Goal: Transaction & Acquisition: Download file/media

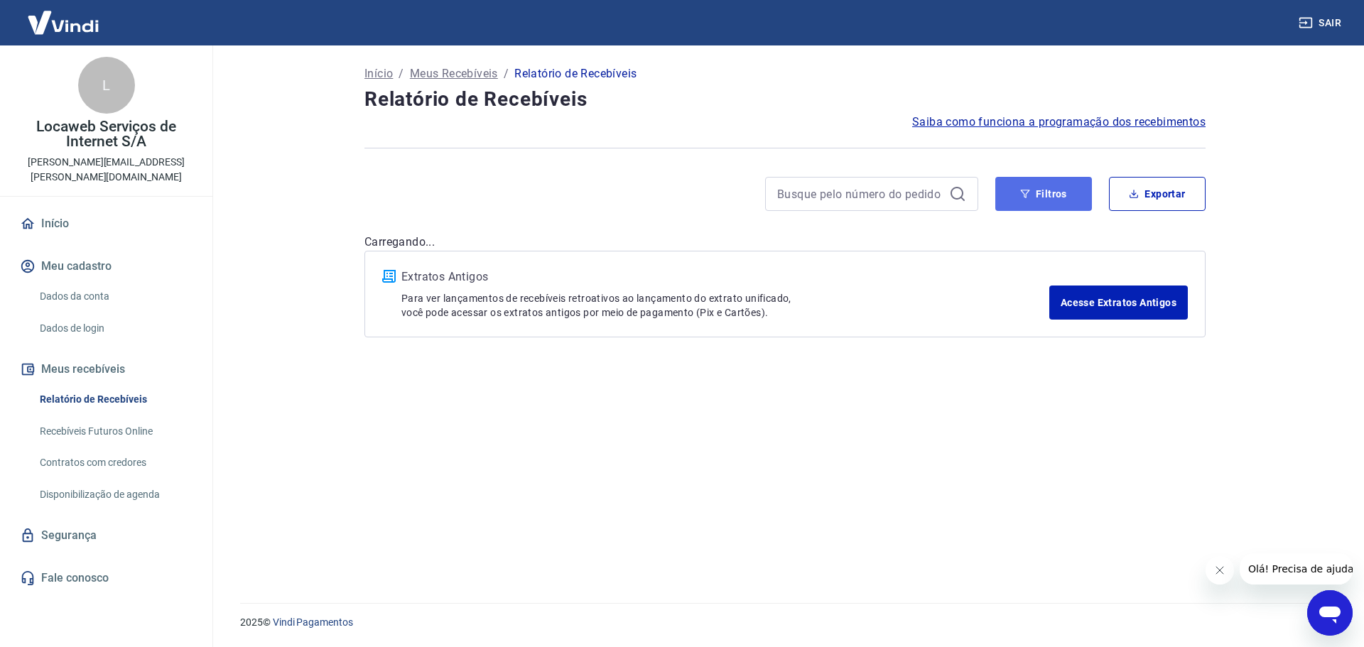
click at [1018, 194] on button "Filtros" at bounding box center [1044, 194] width 97 height 34
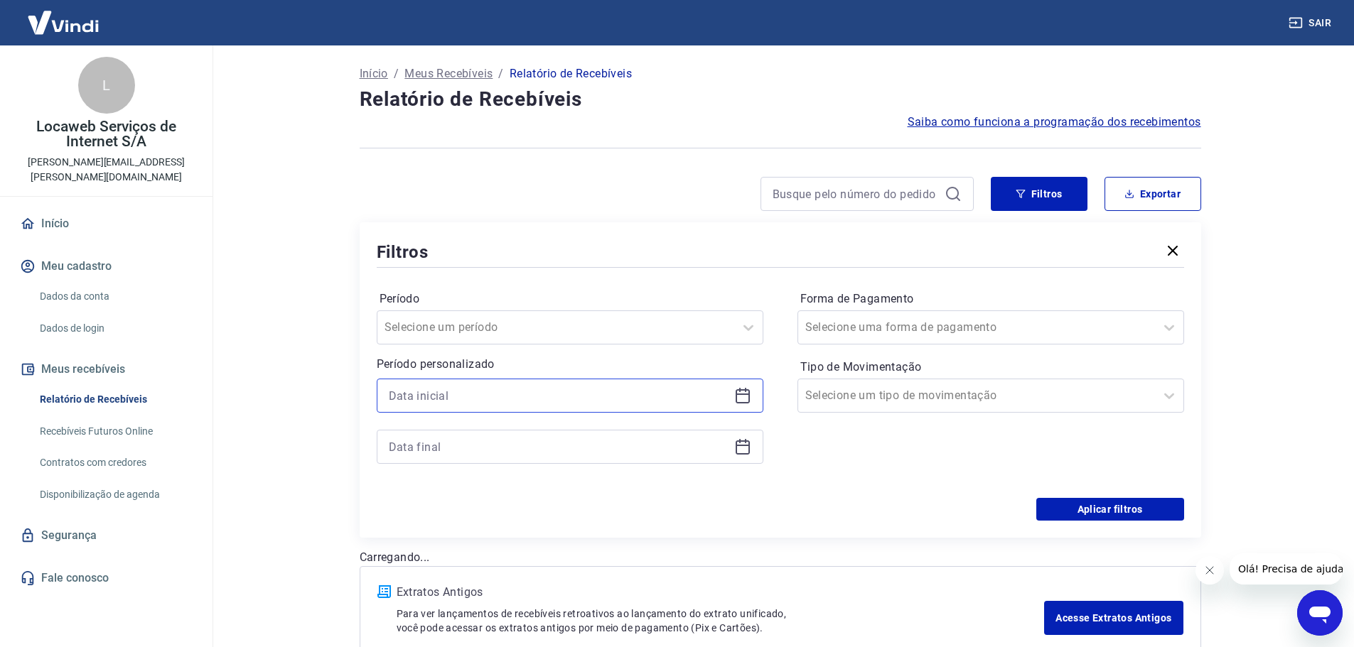
click at [468, 402] on input at bounding box center [559, 395] width 340 height 21
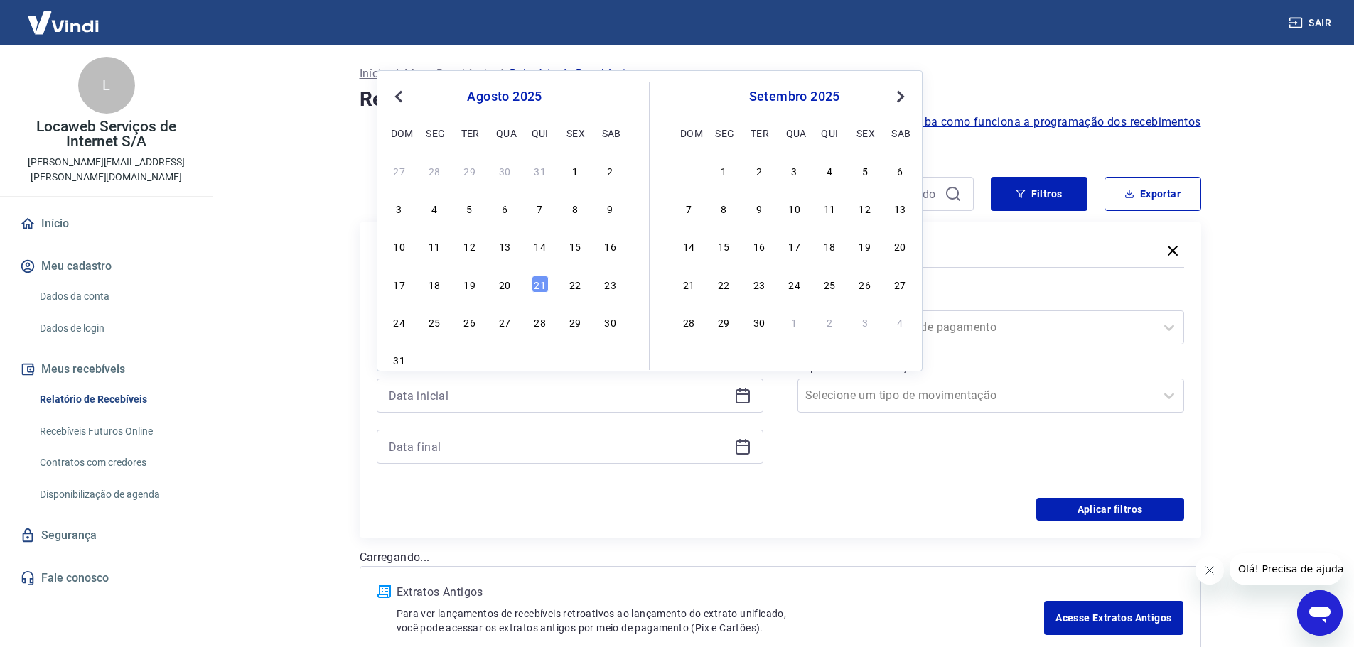
click at [541, 173] on div "31" at bounding box center [540, 170] width 17 height 17
type input "[DATE]"
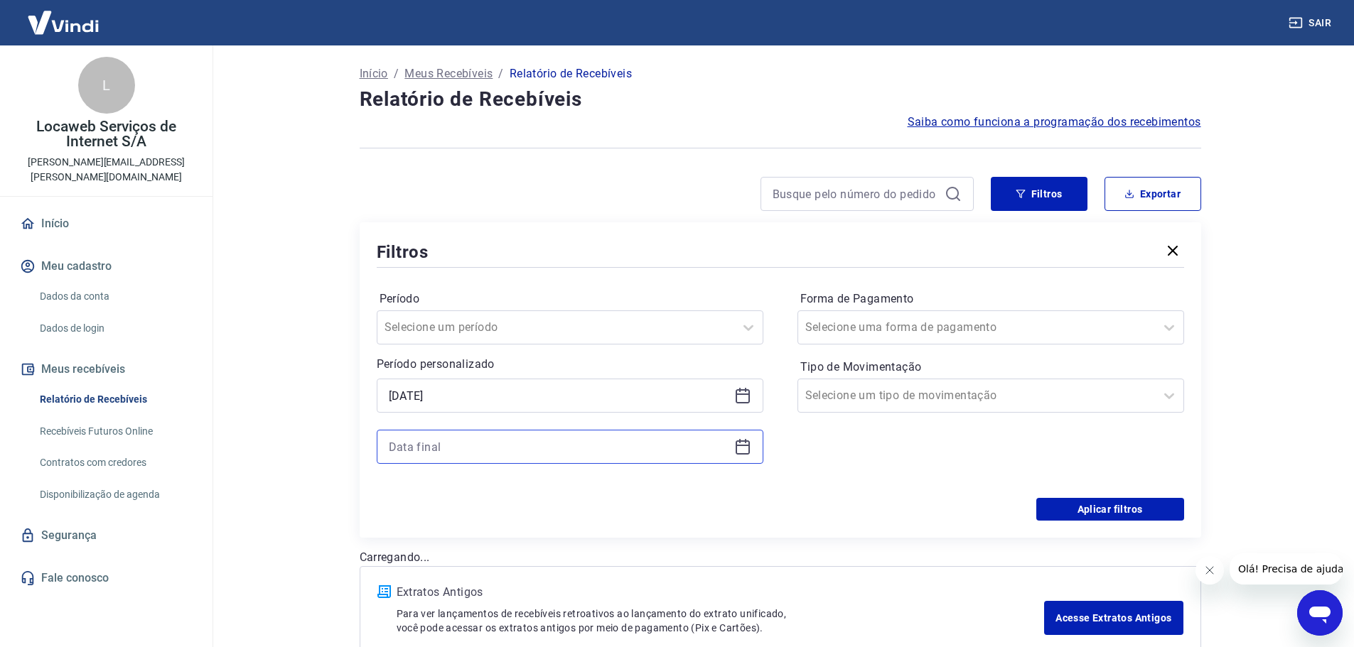
click at [479, 441] on input at bounding box center [559, 446] width 340 height 21
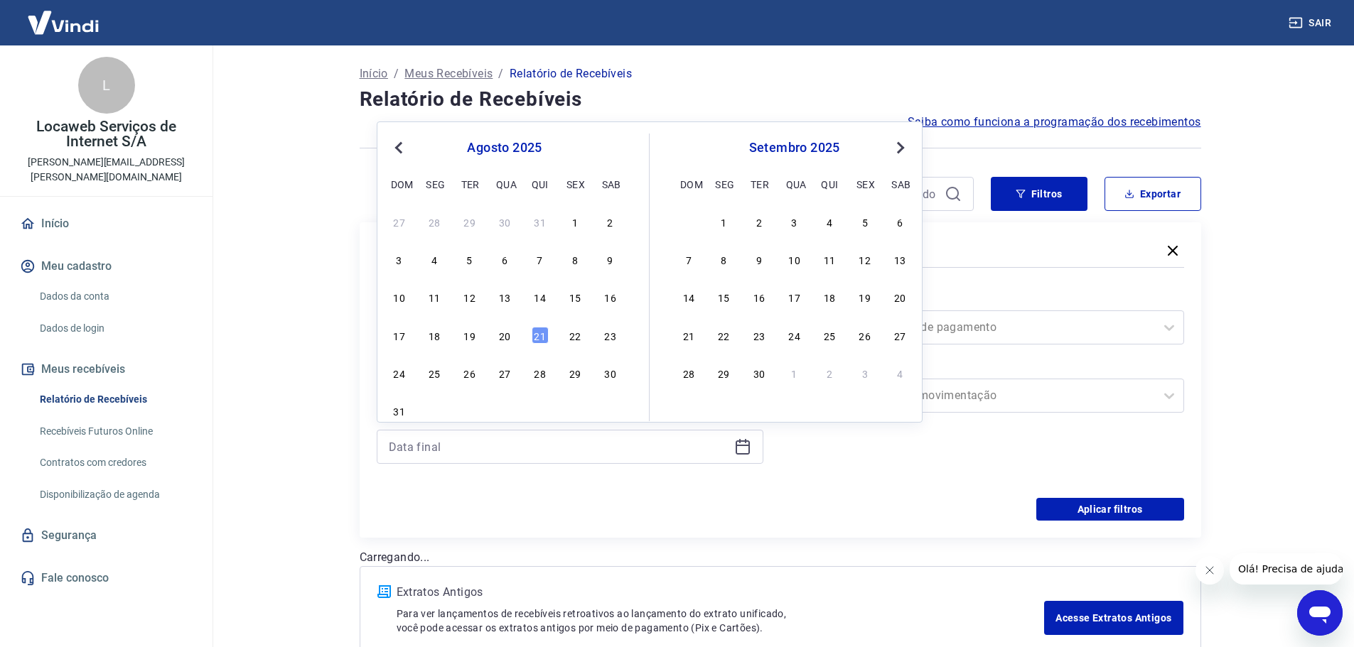
drag, startPoint x: 532, startPoint y: 333, endPoint x: 592, endPoint y: 354, distance: 63.4
click at [534, 333] on div "21" at bounding box center [540, 335] width 17 height 17
type input "[DATE]"
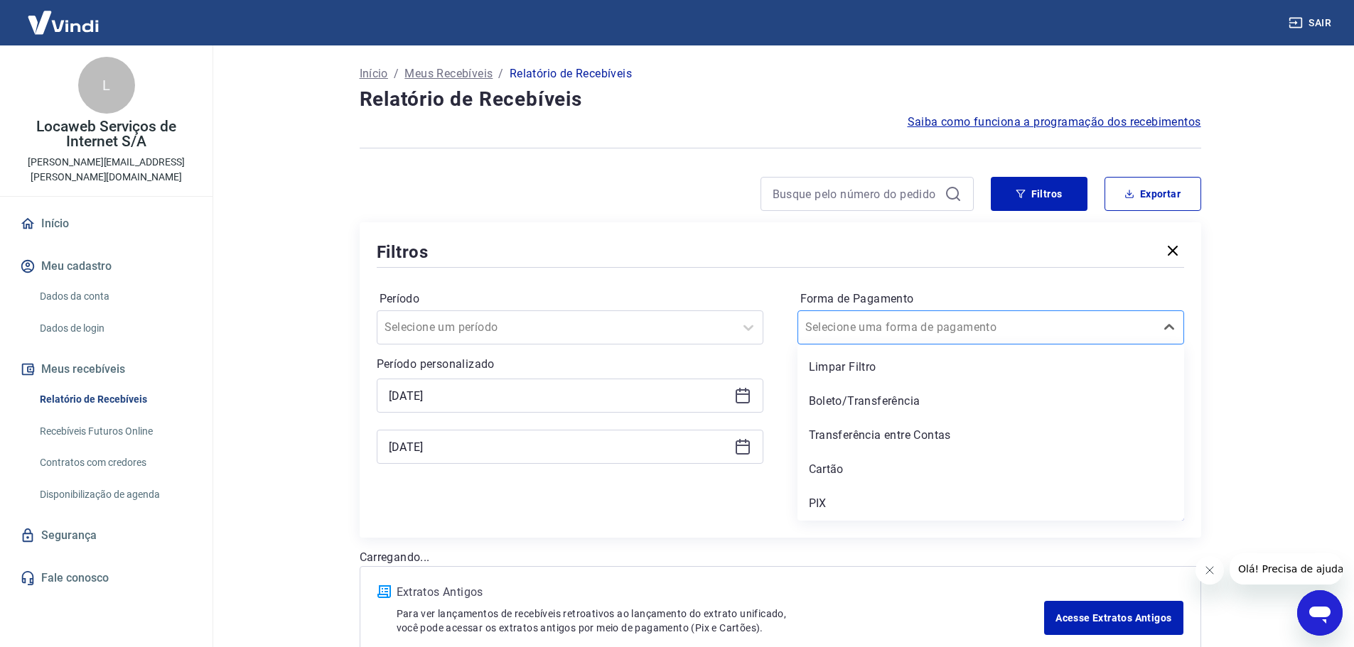
click at [895, 332] on input "Forma de Pagamento" at bounding box center [877, 327] width 144 height 17
click at [844, 465] on div "Cartão" at bounding box center [990, 469] width 387 height 28
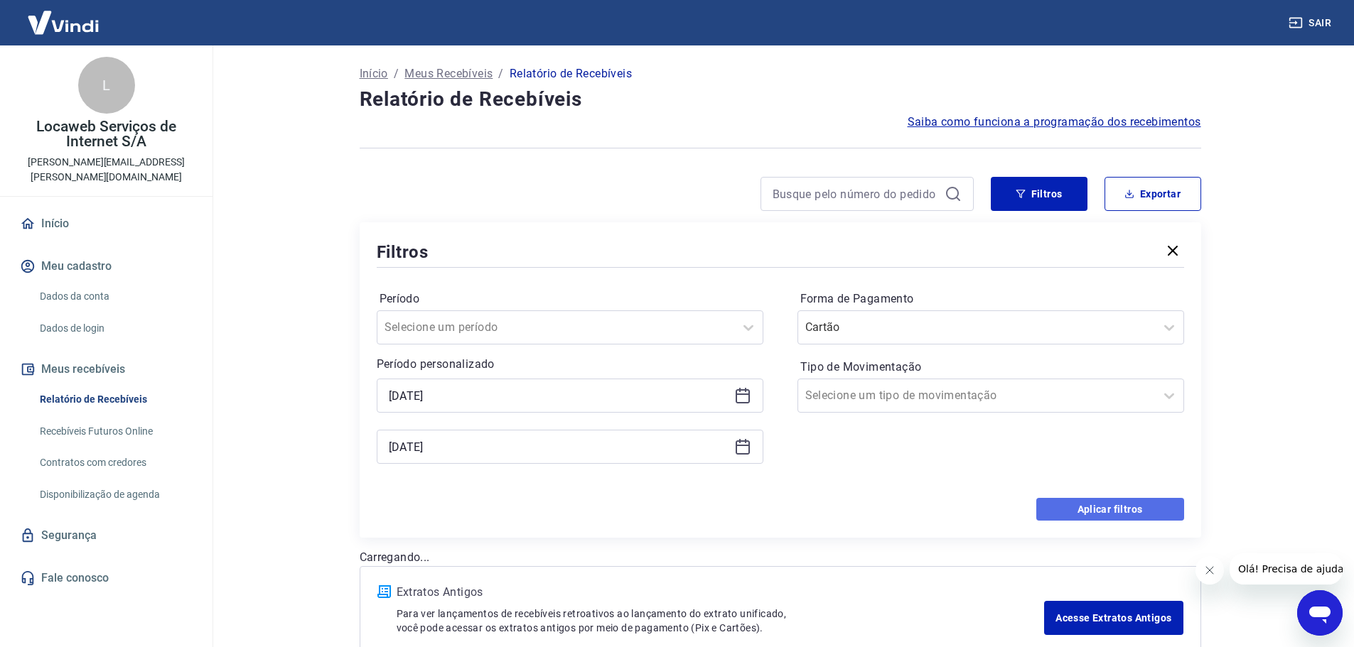
click at [1099, 502] on button "Aplicar filtros" at bounding box center [1110, 509] width 148 height 23
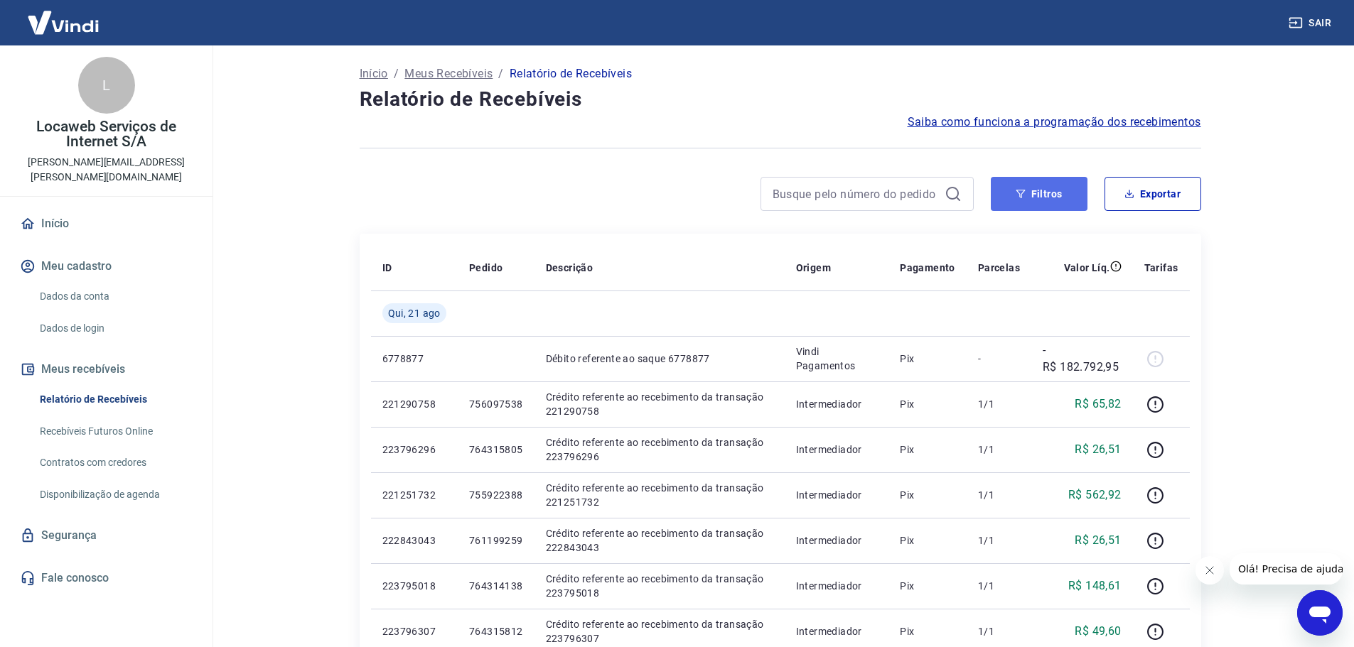
click at [1064, 199] on button "Filtros" at bounding box center [1039, 194] width 97 height 34
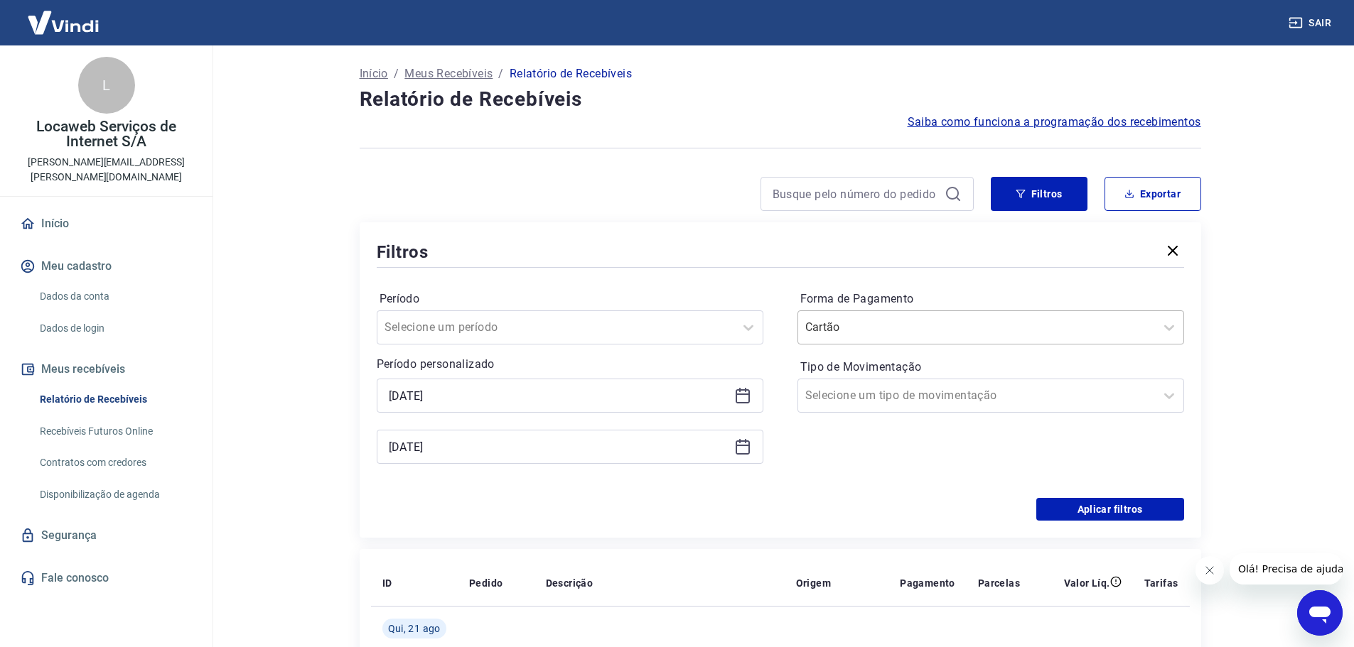
click at [911, 333] on input "Forma de Pagamento" at bounding box center [877, 327] width 144 height 17
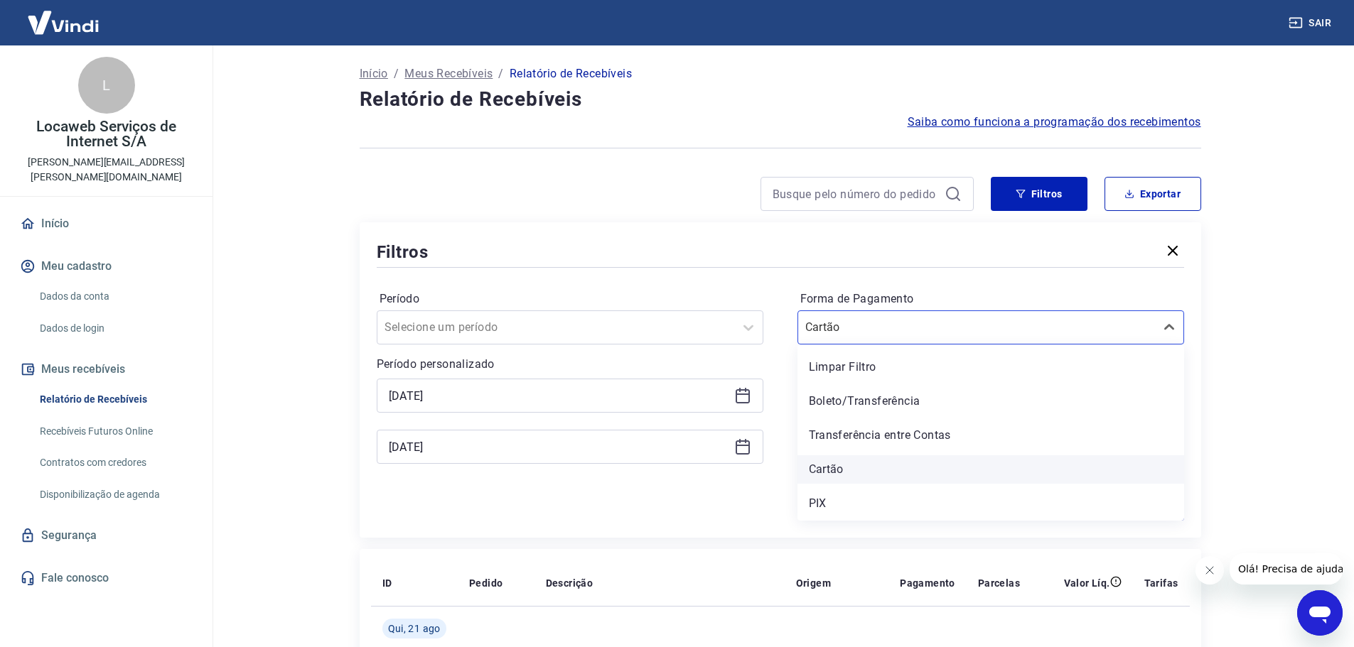
click at [862, 468] on div "Cartão" at bounding box center [990, 469] width 387 height 28
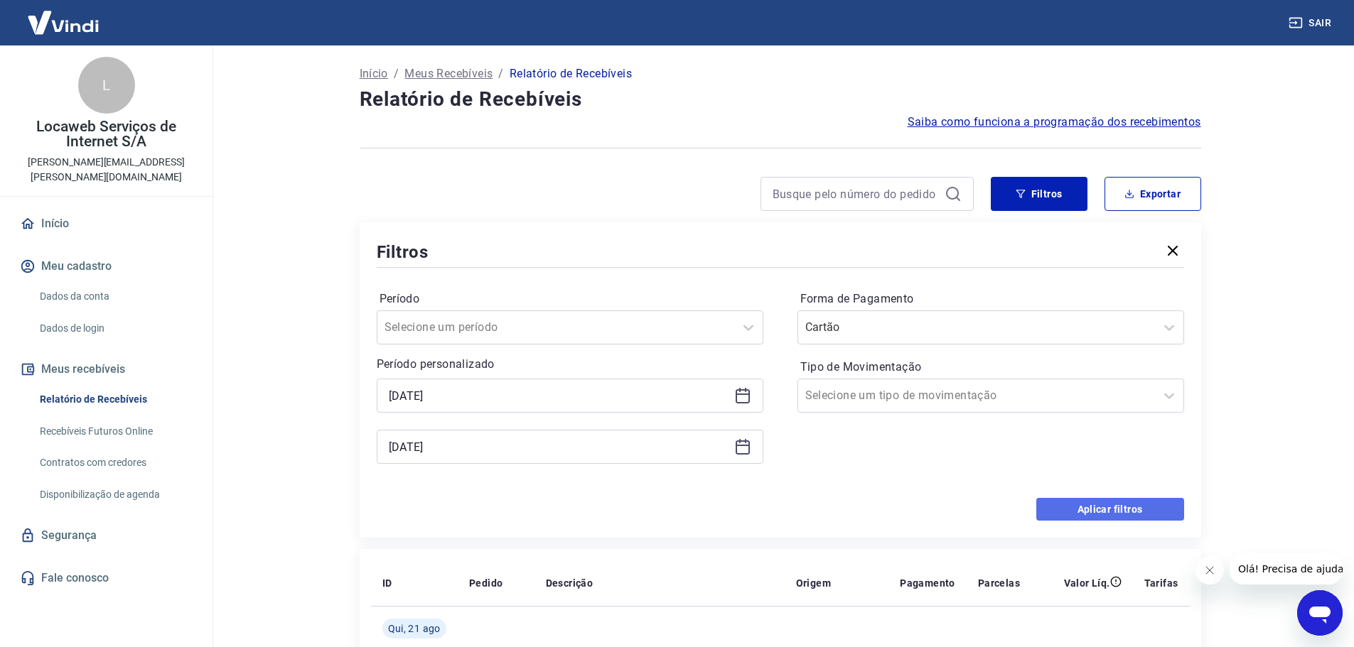
click at [1115, 510] on button "Aplicar filtros" at bounding box center [1110, 509] width 148 height 23
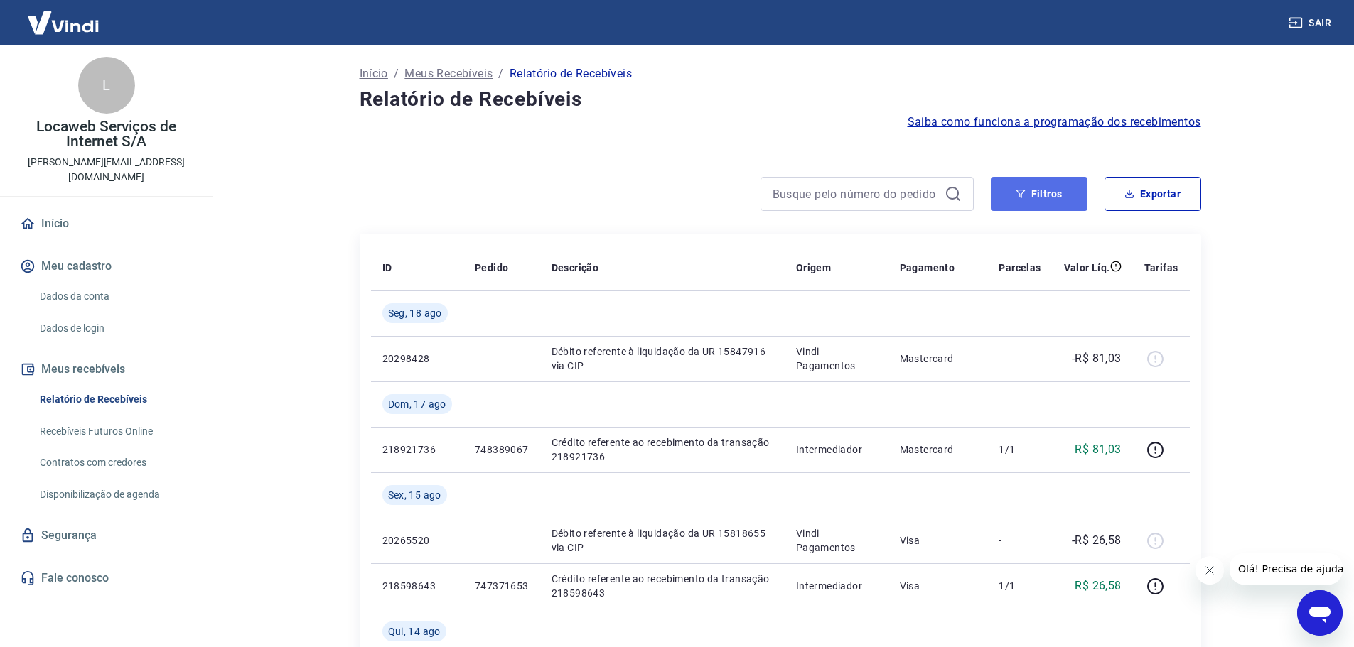
click at [1042, 195] on button "Filtros" at bounding box center [1039, 194] width 97 height 34
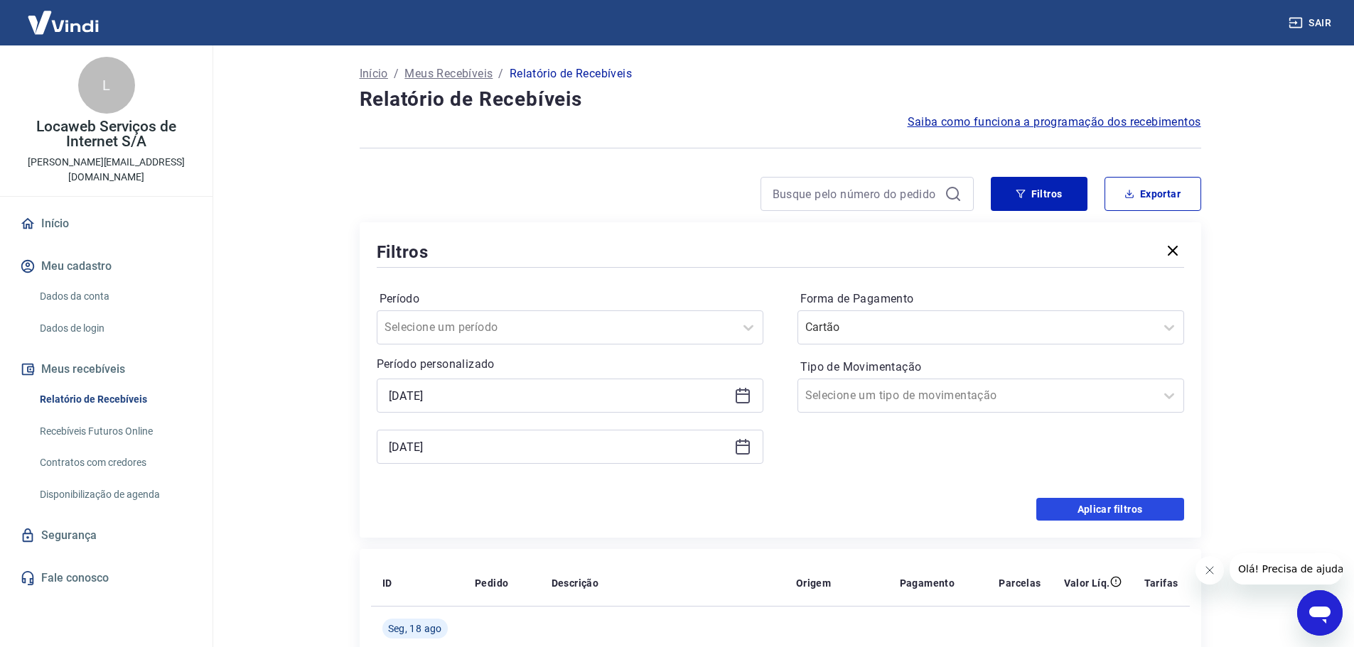
drag, startPoint x: 1123, startPoint y: 511, endPoint x: 1174, endPoint y: 389, distance: 131.8
click at [1123, 510] on button "Aplicar filtros" at bounding box center [1110, 509] width 148 height 23
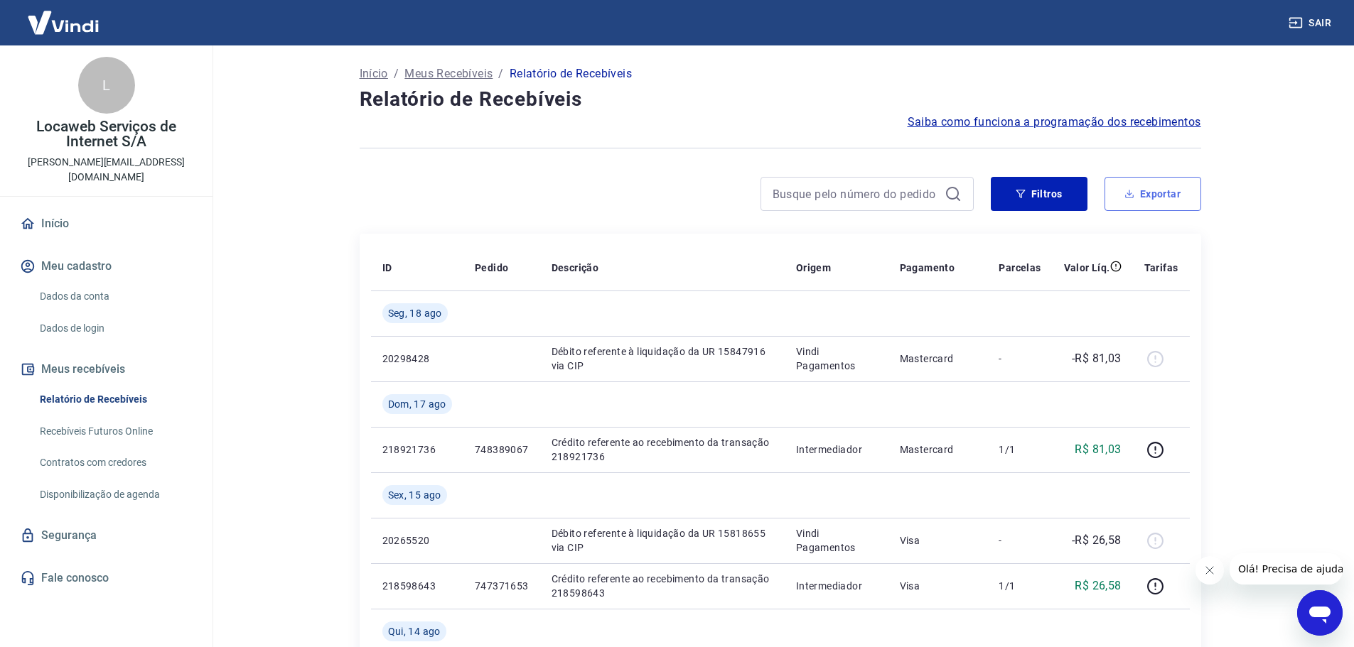
click at [1141, 191] on button "Exportar" at bounding box center [1152, 194] width 97 height 34
type input "[DATE]"
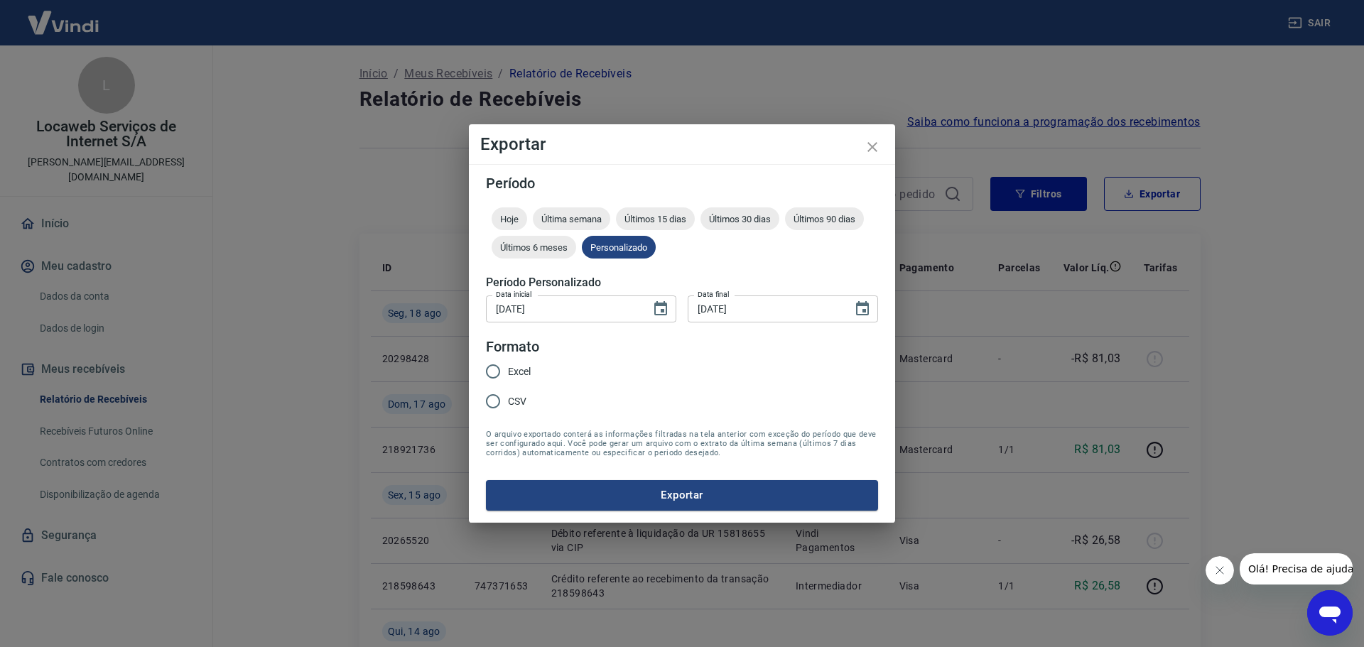
click at [492, 372] on input "Excel" at bounding box center [493, 372] width 30 height 30
radio input "true"
drag, startPoint x: 676, startPoint y: 497, endPoint x: 824, endPoint y: 367, distance: 197.4
click at [676, 497] on button "Exportar" at bounding box center [682, 495] width 392 height 30
